Goal: Task Accomplishment & Management: Manage account settings

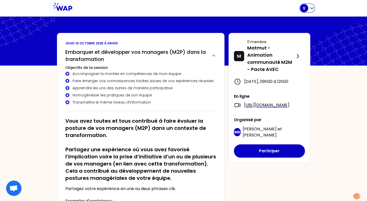
click at [311, 8] on icon "button" at bounding box center [311, 9] width 3 height 2
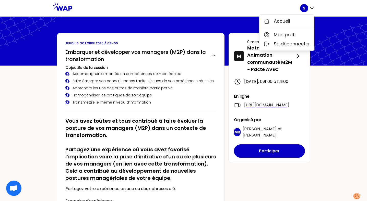
click at [326, 5] on div "S Accueil Mon profil Se déconnecter" at bounding box center [183, 8] width 367 height 17
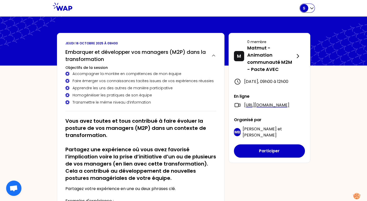
click at [300, 9] on div "S" at bounding box center [304, 8] width 8 height 8
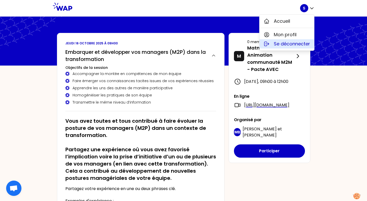
click at [303, 46] on span "Se déconnecter" at bounding box center [292, 43] width 36 height 7
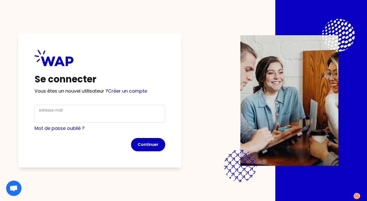
click at [131, 108] on div "Adresse mail" at bounding box center [100, 113] width 122 height 13
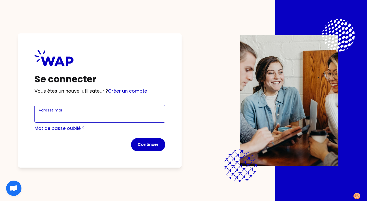
click at [129, 113] on input "Adresse mail" at bounding box center [100, 116] width 122 height 7
click at [131, 115] on input "[EMAIL_ADDRESS][DOMAIN_NAME]" at bounding box center [100, 116] width 122 height 7
type input "[PERSON_NAME][EMAIL_ADDRESS][DOMAIN_NAME]"
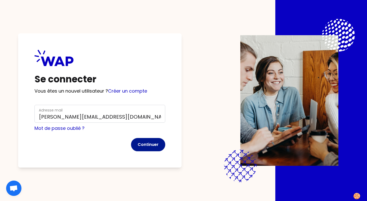
click at [150, 144] on button "Continuer" at bounding box center [148, 144] width 34 height 13
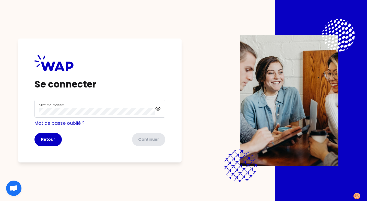
click at [121, 106] on div "Mot de passe" at bounding box center [97, 108] width 116 height 13
click at [144, 141] on button "Continuer" at bounding box center [148, 139] width 34 height 13
